Goal: Information Seeking & Learning: Learn about a topic

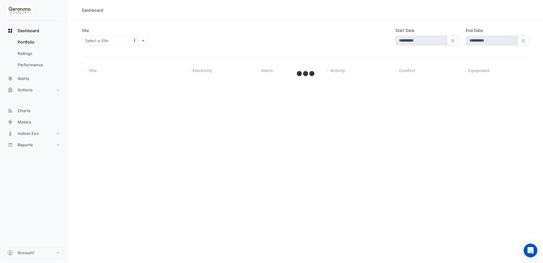
type input "**********"
select select "**"
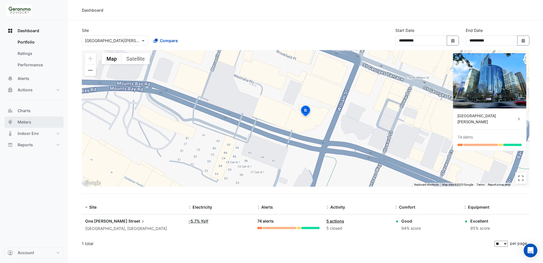
click at [27, 118] on button "Meters" at bounding box center [34, 121] width 59 height 11
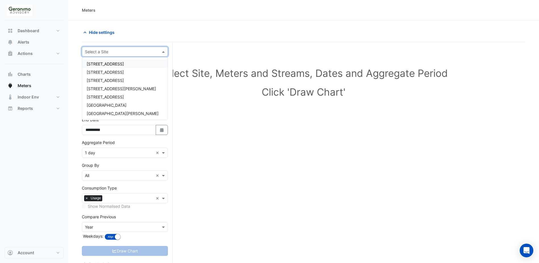
click at [99, 52] on input "text" at bounding box center [119, 52] width 68 height 6
click at [112, 105] on span "[GEOGRAPHIC_DATA]" at bounding box center [107, 105] width 40 height 5
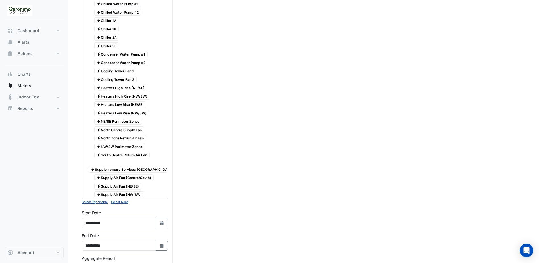
scroll to position [142, 0]
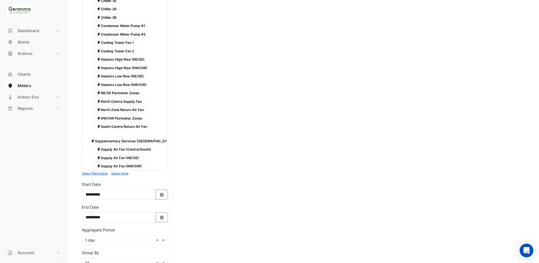
click at [133, 150] on span "Electricity Supply Air Fan (Centre/South)" at bounding box center [124, 149] width 60 height 7
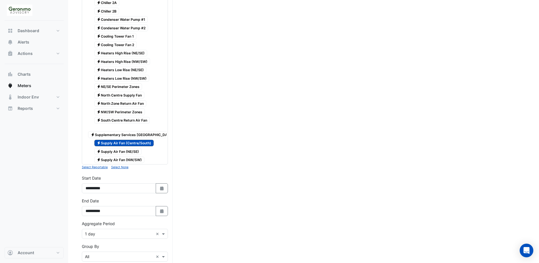
scroll to position [170, 0]
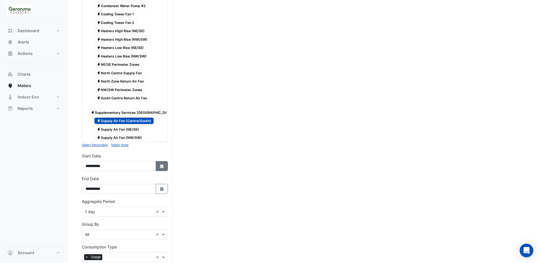
click at [158, 171] on button "Select Date" at bounding box center [162, 166] width 13 height 10
select select "*"
select select "****"
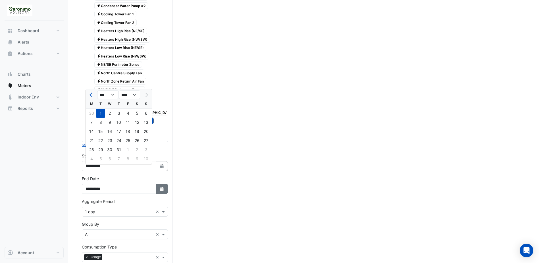
click at [161, 191] on icon "button" at bounding box center [161, 189] width 3 height 4
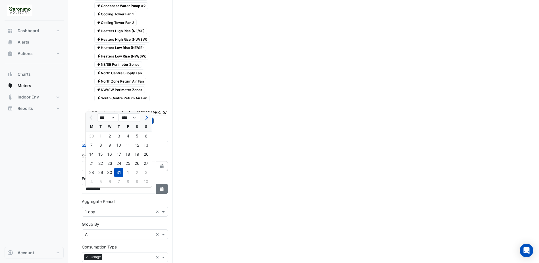
click at [161, 191] on icon "button" at bounding box center [161, 189] width 3 height 4
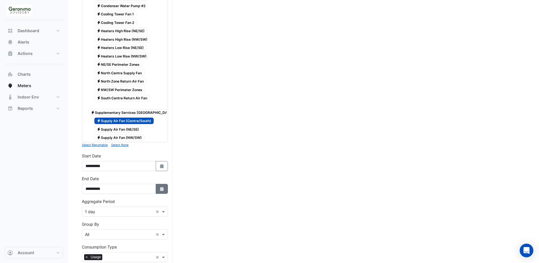
click at [161, 191] on icon "button" at bounding box center [161, 189] width 3 height 4
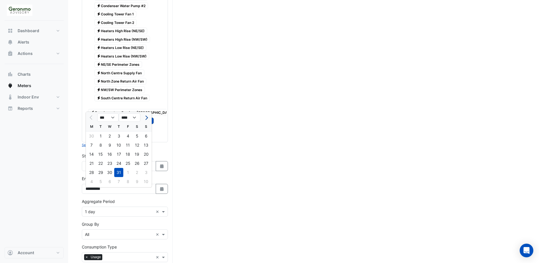
click at [147, 116] on span "Next month" at bounding box center [146, 117] width 4 height 4
select select "*"
click at [117, 163] on div "21" at bounding box center [118, 163] width 9 height 9
type input "**********"
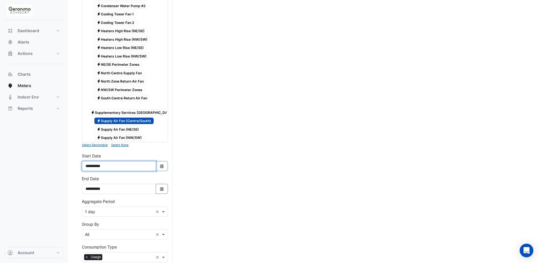
click at [155, 170] on input "**********" at bounding box center [119, 166] width 74 height 10
click at [161, 168] on icon "button" at bounding box center [161, 166] width 3 height 4
select select "*"
select select "****"
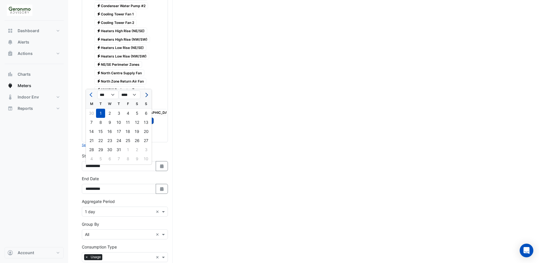
click at [145, 95] on span "Next month" at bounding box center [146, 95] width 4 height 4
select select "*"
click at [145, 123] on div "10" at bounding box center [146, 122] width 9 height 9
type input "**********"
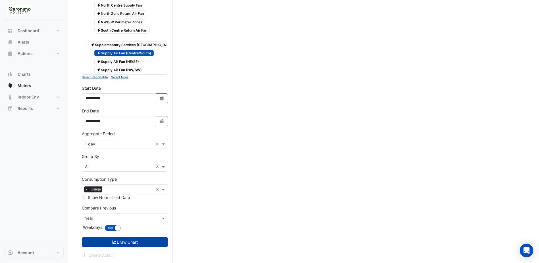
click at [125, 241] on button "Draw Chart" at bounding box center [125, 242] width 86 height 10
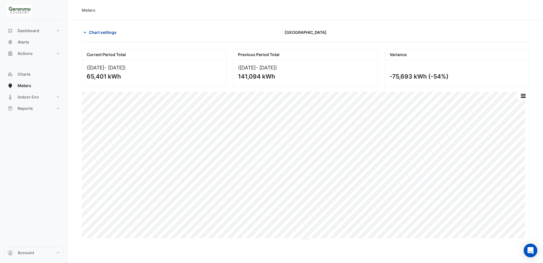
click at [85, 33] on icon "button" at bounding box center [85, 33] width 3 height 2
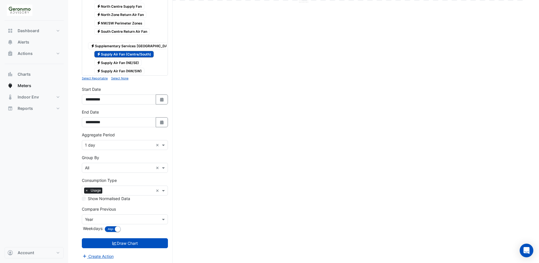
scroll to position [242, 0]
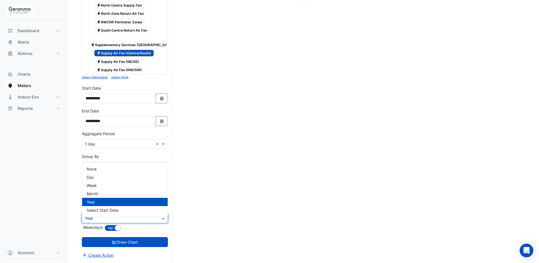
click at [161, 220] on span at bounding box center [164, 218] width 7 height 6
click at [120, 181] on div "Week" at bounding box center [125, 185] width 86 height 8
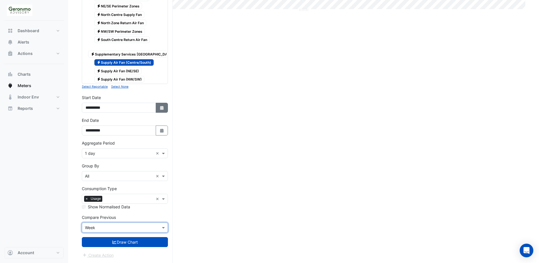
click at [162, 108] on icon "Select Date" at bounding box center [161, 108] width 5 height 4
select select "*"
select select "****"
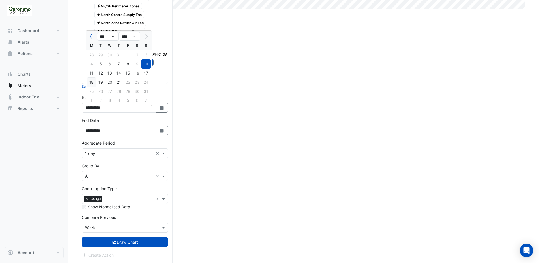
click at [92, 78] on div "18" at bounding box center [91, 82] width 9 height 9
type input "**********"
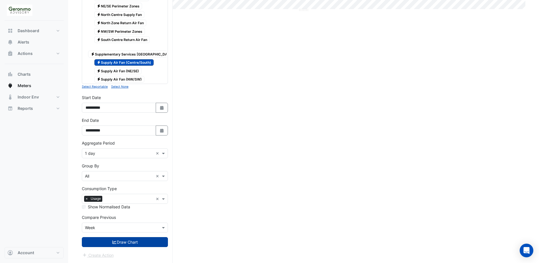
click at [122, 242] on button "Draw Chart" at bounding box center [125, 242] width 86 height 10
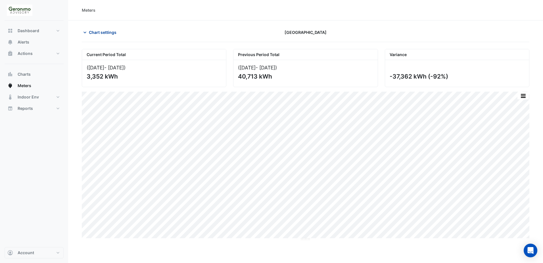
click at [84, 32] on icon "button" at bounding box center [85, 33] width 6 height 6
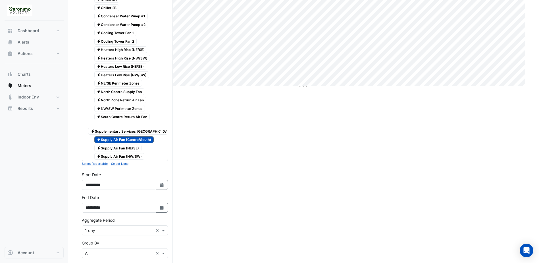
scroll to position [170, 0]
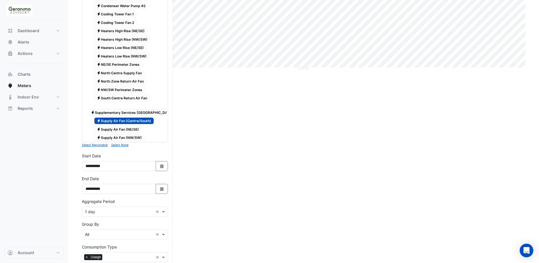
click at [124, 137] on span "Electricity Supply Air Fan (NW/SW)" at bounding box center [119, 137] width 50 height 7
click at [123, 120] on span "Electricity Supply Air Fan (Centre/South)" at bounding box center [124, 120] width 60 height 7
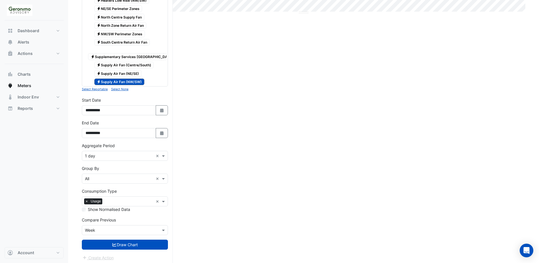
scroll to position [227, 0]
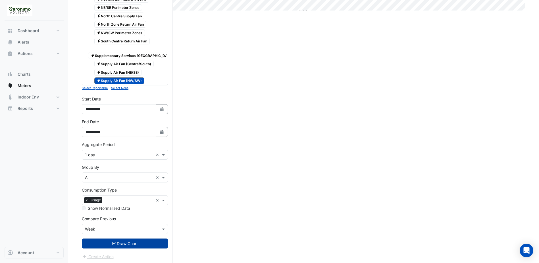
click at [136, 248] on button "Draw Chart" at bounding box center [125, 243] width 86 height 10
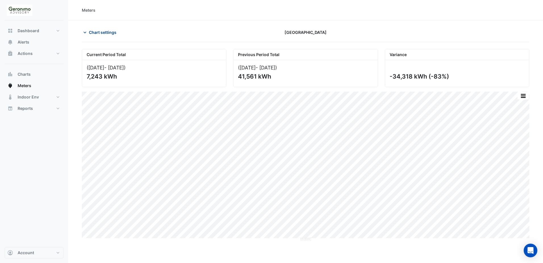
click at [86, 29] on button "Chart settings" at bounding box center [101, 32] width 38 height 10
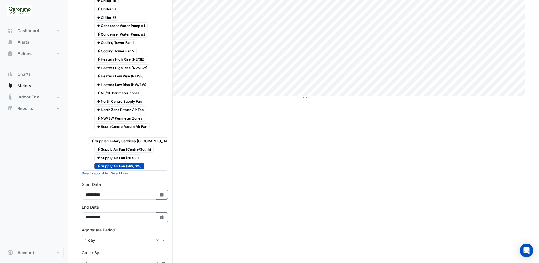
scroll to position [233, 0]
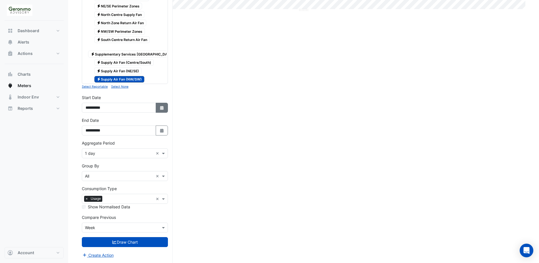
click at [159, 109] on button "Select Date" at bounding box center [162, 108] width 13 height 10
select select "*"
select select "****"
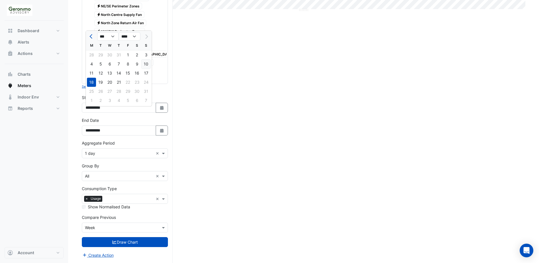
click at [147, 59] on div "10" at bounding box center [146, 63] width 9 height 9
type input "**********"
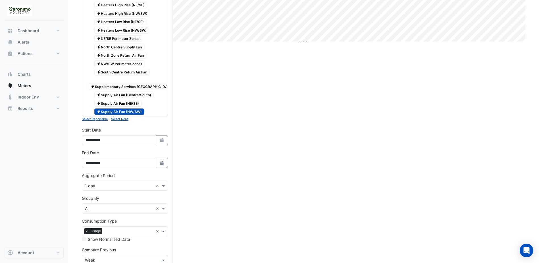
scroll to position [227, 0]
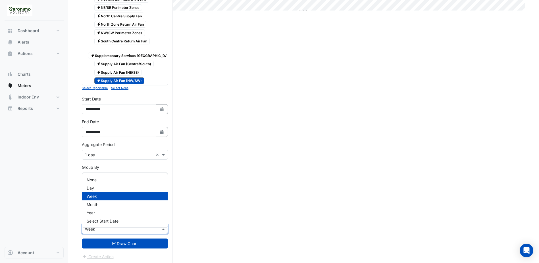
click at [103, 232] on input "text" at bounding box center [119, 229] width 68 height 6
click at [115, 181] on div "None" at bounding box center [125, 179] width 86 height 8
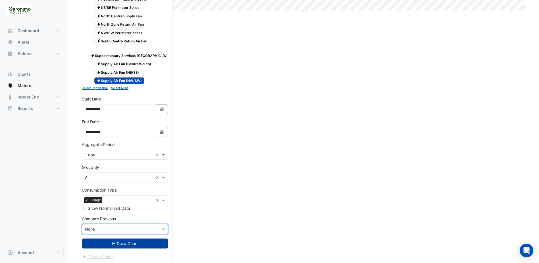
click at [113, 245] on icon "submit" at bounding box center [115, 243] width 4 height 3
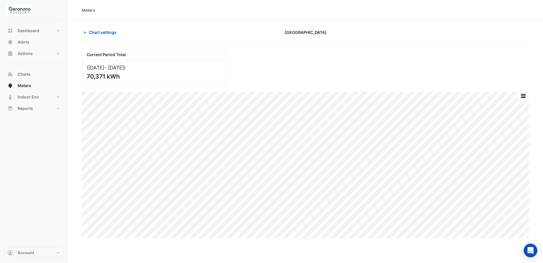
click at [89, 38] on div "Chart settings [GEOGRAPHIC_DATA]" at bounding box center [306, 34] width 448 height 15
click at [86, 31] on icon "button" at bounding box center [85, 33] width 6 height 6
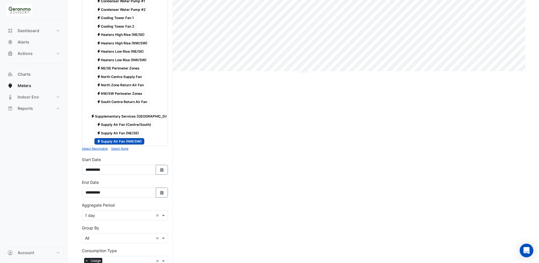
scroll to position [170, 0]
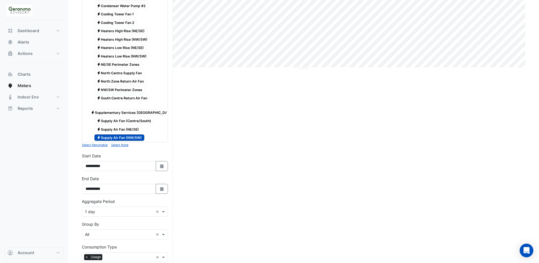
click at [129, 120] on span "Electricity Supply Air Fan (Centre/South)" at bounding box center [124, 120] width 60 height 7
click at [129, 136] on span "Electricity Supply Air Fan (NW/SW)" at bounding box center [119, 137] width 50 height 7
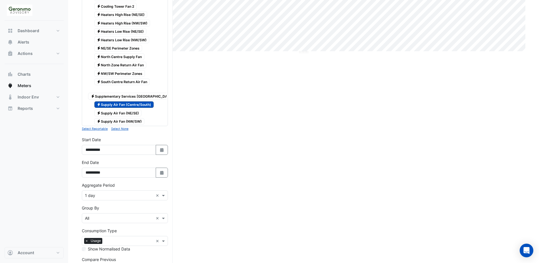
scroll to position [233, 0]
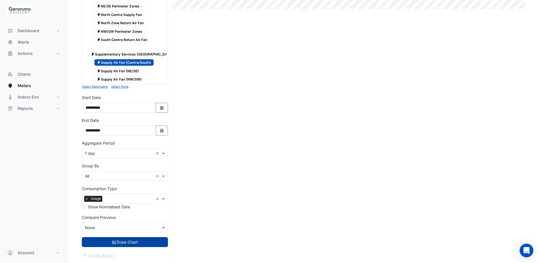
click at [138, 245] on button "Draw Chart" at bounding box center [125, 242] width 86 height 10
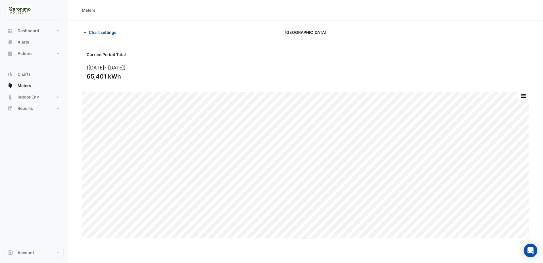
click at [86, 33] on icon "button" at bounding box center [85, 33] width 6 height 6
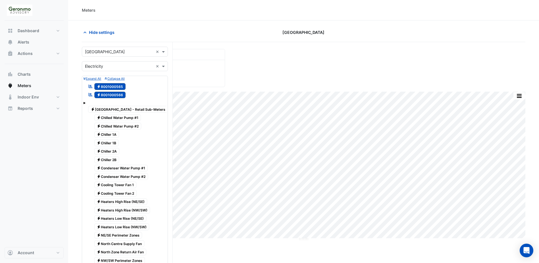
scroll to position [142, 0]
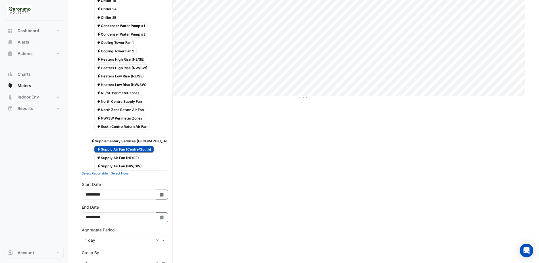
click at [120, 158] on span "Electricity Supply Air Fan (NE/SE)" at bounding box center [117, 157] width 47 height 7
click at [140, 149] on span "Electricity Supply Air Fan (Centre/South)" at bounding box center [124, 149] width 60 height 7
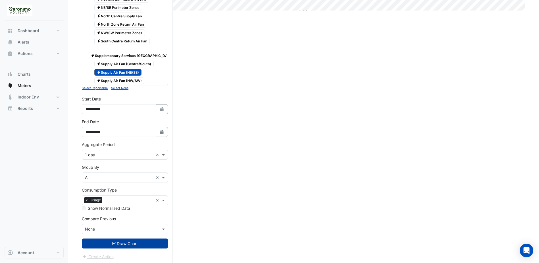
click at [122, 247] on button "Draw Chart" at bounding box center [125, 243] width 86 height 10
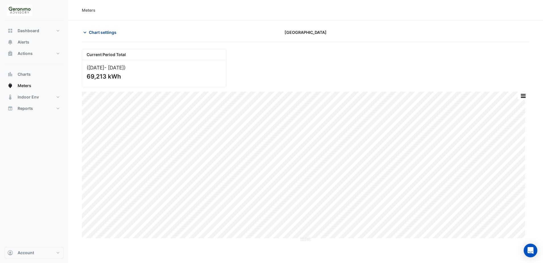
click at [82, 32] on icon "button" at bounding box center [85, 33] width 6 height 6
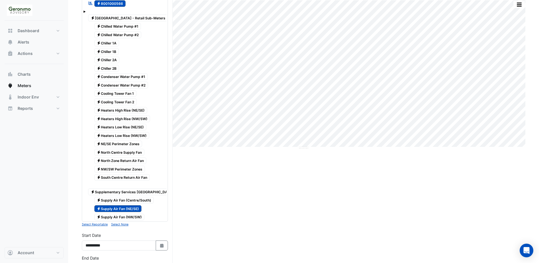
scroll to position [170, 0]
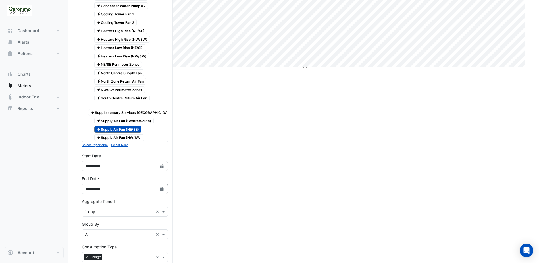
click at [120, 81] on span "Electricity North Zone Return Air Fan" at bounding box center [120, 81] width 52 height 7
click at [122, 74] on span "Electricity North Centre Supply Fan" at bounding box center [119, 72] width 50 height 7
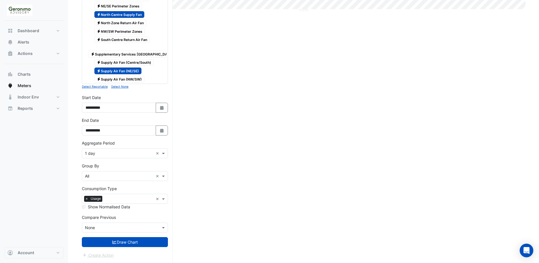
scroll to position [233, 0]
click at [125, 242] on button "Draw Chart" at bounding box center [125, 242] width 86 height 10
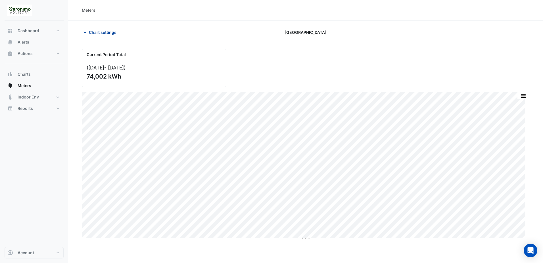
click at [88, 30] on button "Chart settings" at bounding box center [101, 32] width 38 height 10
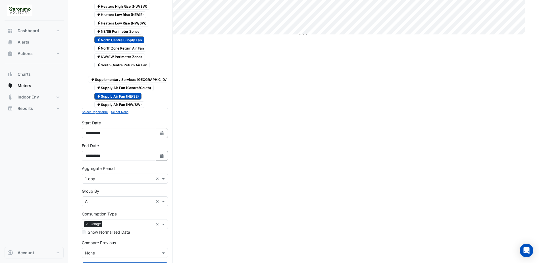
scroll to position [233, 0]
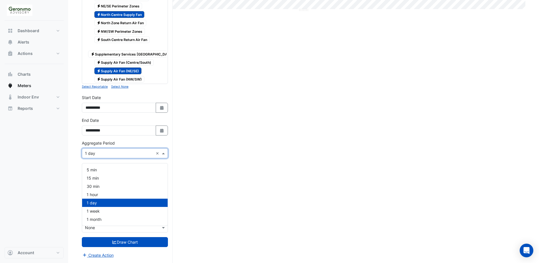
click at [163, 154] on span at bounding box center [164, 153] width 7 height 6
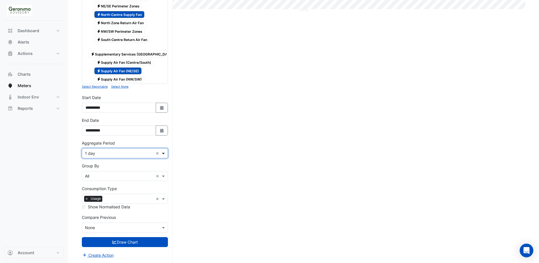
click at [163, 154] on span at bounding box center [164, 153] width 7 height 6
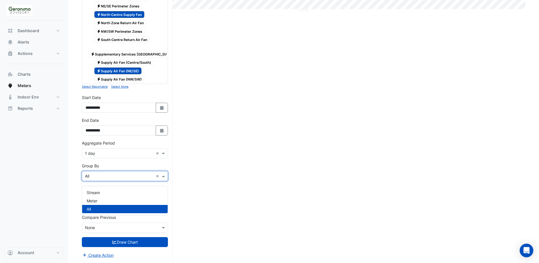
click at [161, 180] on div "Group By × All ×" at bounding box center [125, 176] width 86 height 10
click at [161, 178] on span at bounding box center [164, 176] width 7 height 6
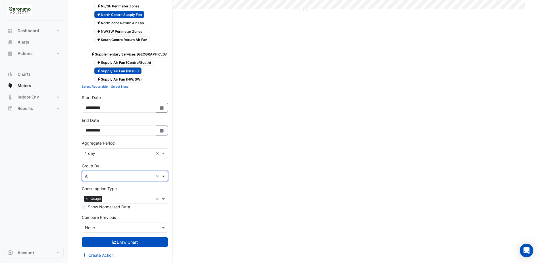
click at [161, 178] on span at bounding box center [164, 176] width 7 height 6
click at [128, 196] on div "Meter" at bounding box center [125, 200] width 86 height 8
click at [124, 242] on button "Draw Chart" at bounding box center [125, 242] width 86 height 10
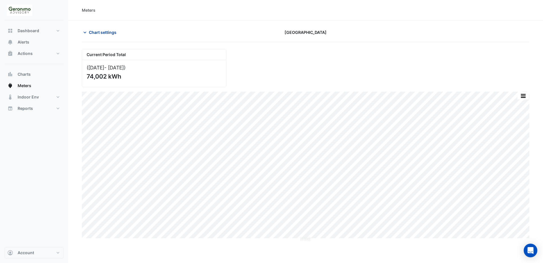
click at [84, 36] on button "Chart settings" at bounding box center [101, 32] width 38 height 10
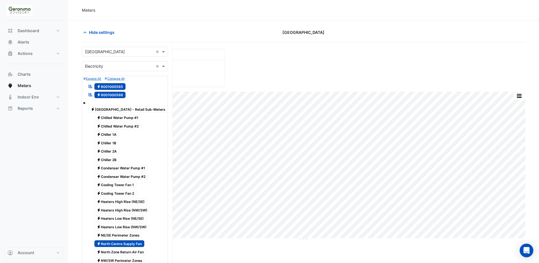
click at [110, 92] on span "Electricity 8001000566" at bounding box center [110, 95] width 32 height 7
click at [111, 88] on span "Electricity 8001000565" at bounding box center [110, 86] width 32 height 7
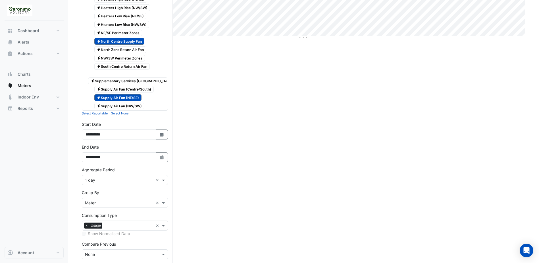
scroll to position [233, 0]
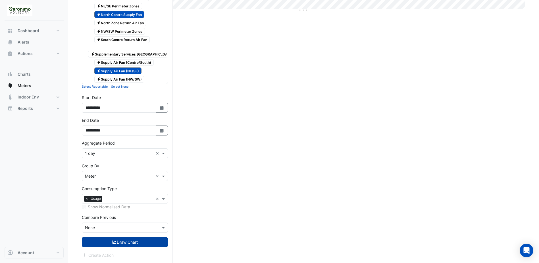
click at [132, 244] on button "Draw Chart" at bounding box center [125, 242] width 86 height 10
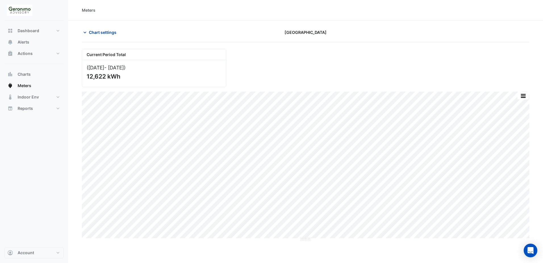
click at [88, 32] on button "Chart settings" at bounding box center [101, 32] width 38 height 10
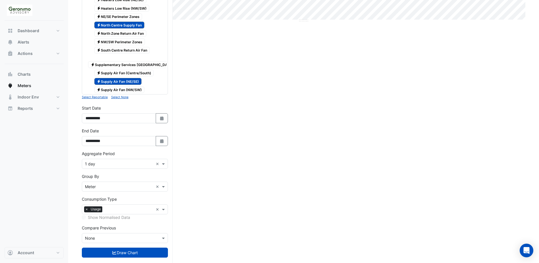
scroll to position [205, 0]
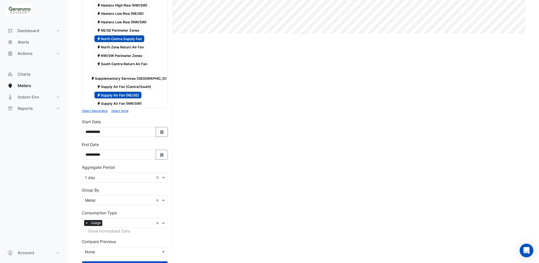
click at [120, 39] on span "Electricity North Centre Supply Fan" at bounding box center [119, 38] width 50 height 7
click at [118, 95] on span "Electricity Supply Air Fan (NE/SE)" at bounding box center [117, 95] width 47 height 7
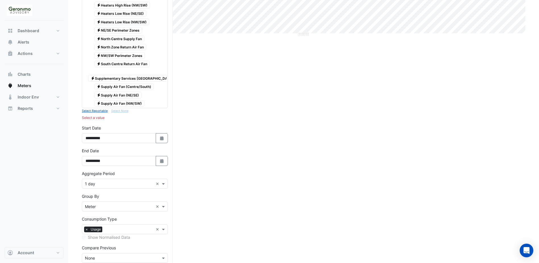
click at [123, 88] on span "Electricity Supply Air Fan (Centre/South)" at bounding box center [124, 86] width 60 height 7
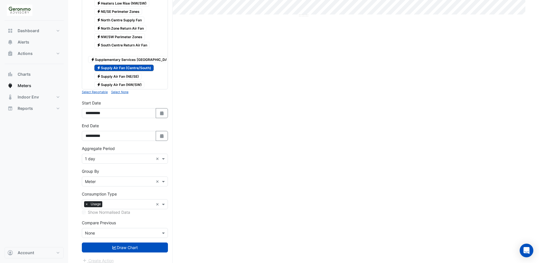
scroll to position [233, 0]
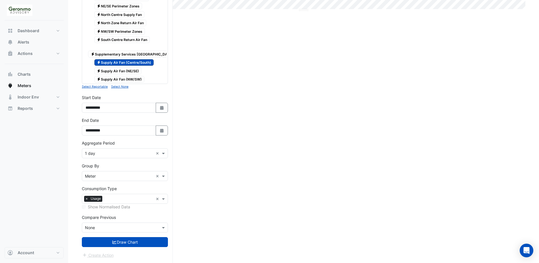
click at [113, 243] on icon "submit" at bounding box center [114, 242] width 5 height 4
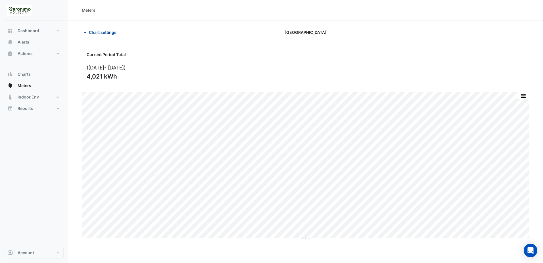
click at [84, 32] on icon "button" at bounding box center [85, 33] width 6 height 6
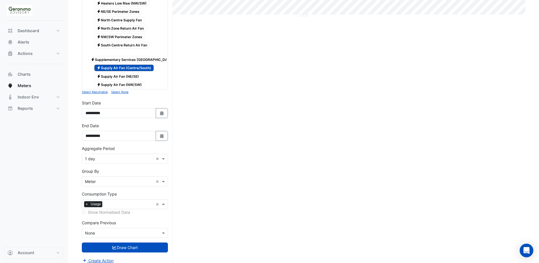
scroll to position [227, 0]
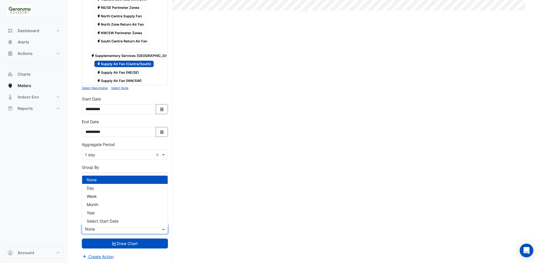
click at [159, 232] on div at bounding box center [125, 228] width 86 height 7
click at [111, 198] on div "Week" at bounding box center [125, 196] width 86 height 8
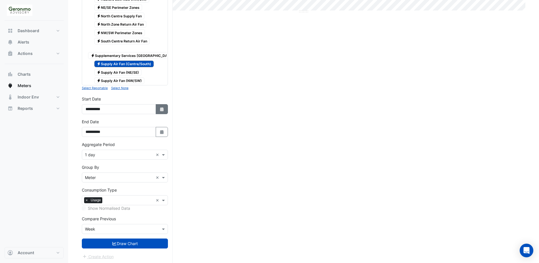
click at [158, 114] on button "Select Date" at bounding box center [162, 109] width 13 height 10
select select "*"
select select "****"
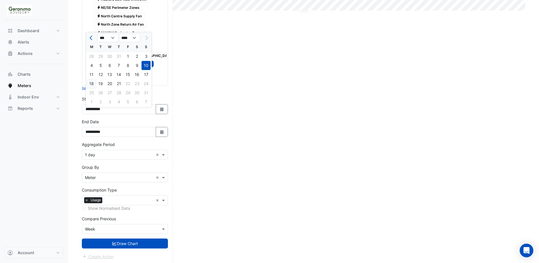
click at [88, 82] on div "18" at bounding box center [91, 83] width 9 height 9
type input "**********"
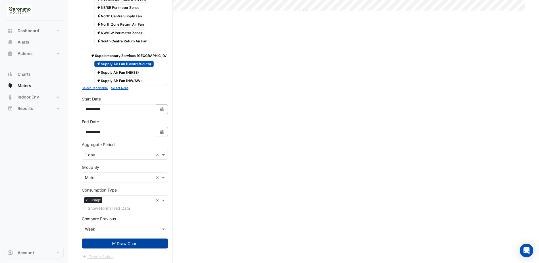
click at [125, 248] on button "Draw Chart" at bounding box center [125, 243] width 86 height 10
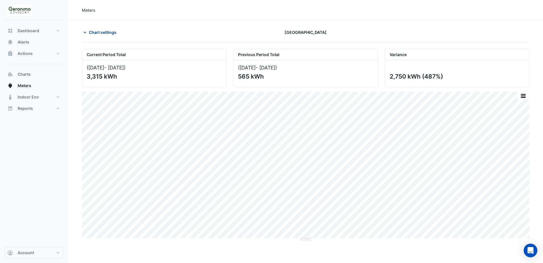
click at [86, 32] on icon "button" at bounding box center [85, 33] width 6 height 6
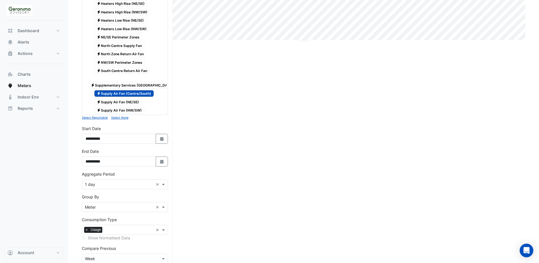
scroll to position [199, 0]
click at [128, 92] on span "Electricity Supply Air Fan (Centre/South)" at bounding box center [124, 92] width 60 height 7
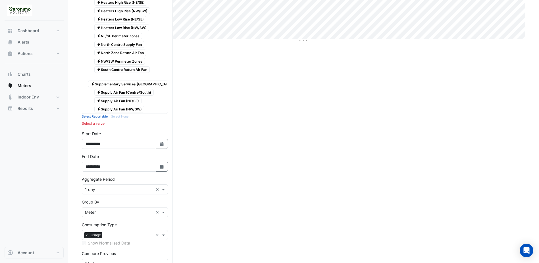
click at [126, 109] on span "Electricity Supply Air Fan (NW/SW)" at bounding box center [119, 109] width 50 height 7
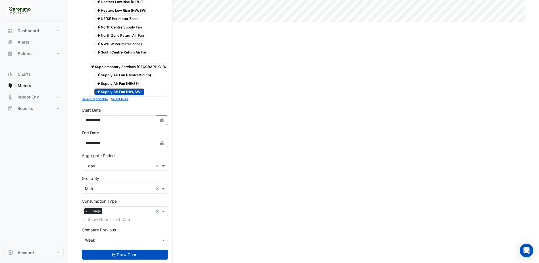
scroll to position [233, 0]
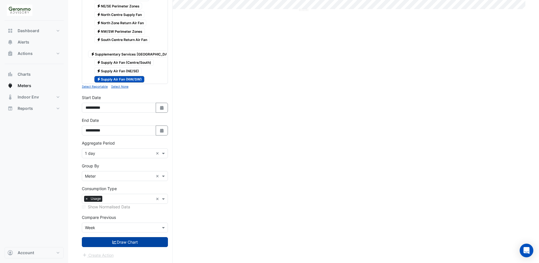
click at [136, 242] on button "Draw Chart" at bounding box center [125, 242] width 86 height 10
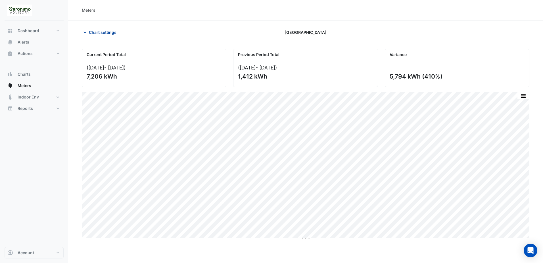
click at [87, 30] on icon "button" at bounding box center [85, 33] width 6 height 6
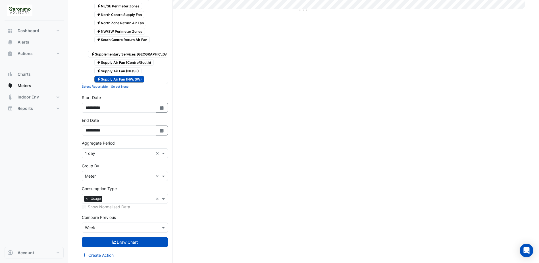
scroll to position [233, 0]
click at [159, 108] on icon "Select Date" at bounding box center [161, 108] width 5 height 4
select select "*"
select select "****"
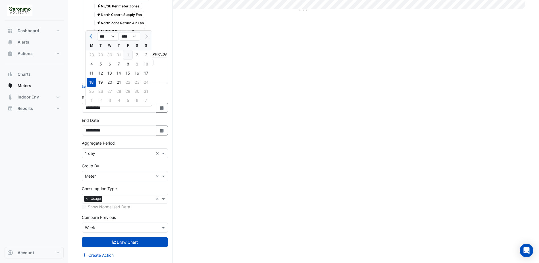
click at [128, 51] on div "1" at bounding box center [127, 54] width 9 height 9
type input "**********"
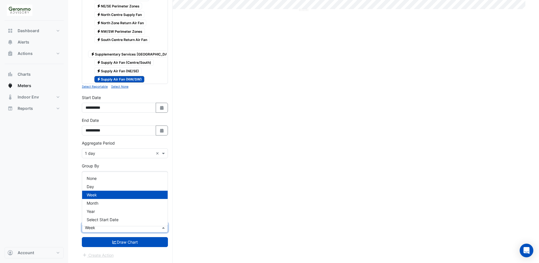
click at [165, 224] on div at bounding box center [125, 227] width 86 height 7
click at [117, 176] on div "None" at bounding box center [125, 178] width 86 height 8
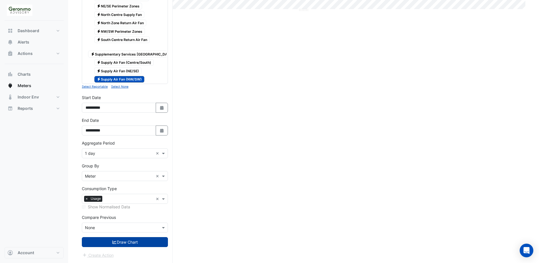
click at [120, 240] on button "Draw Chart" at bounding box center [125, 242] width 86 height 10
